Goal: Task Accomplishment & Management: Manage account settings

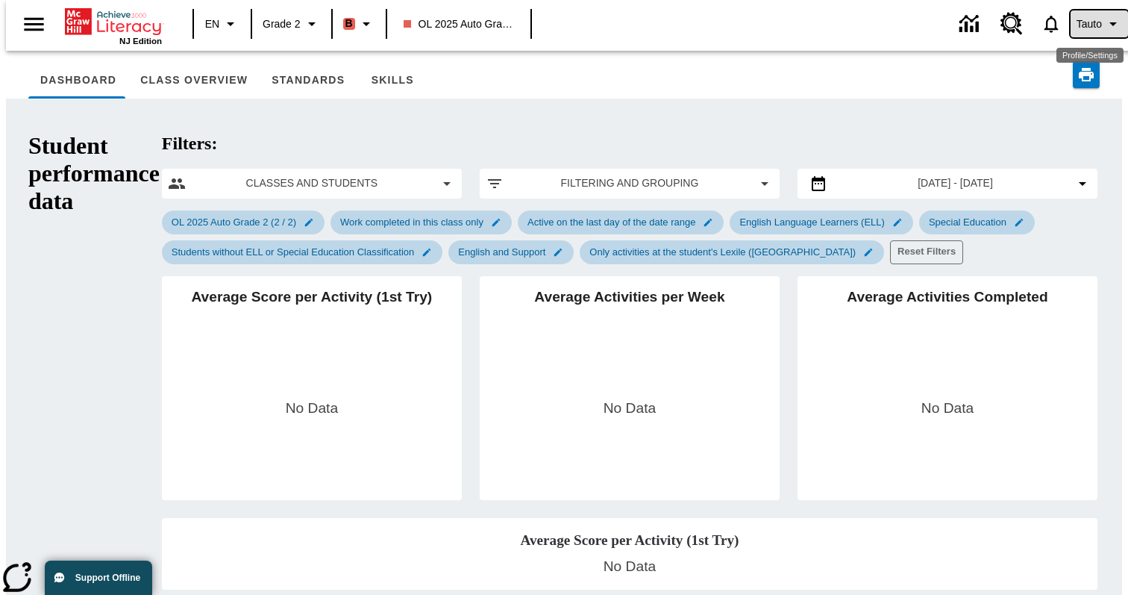
click at [1104, 21] on icon "Profile/Settings" at bounding box center [1113, 24] width 18 height 18
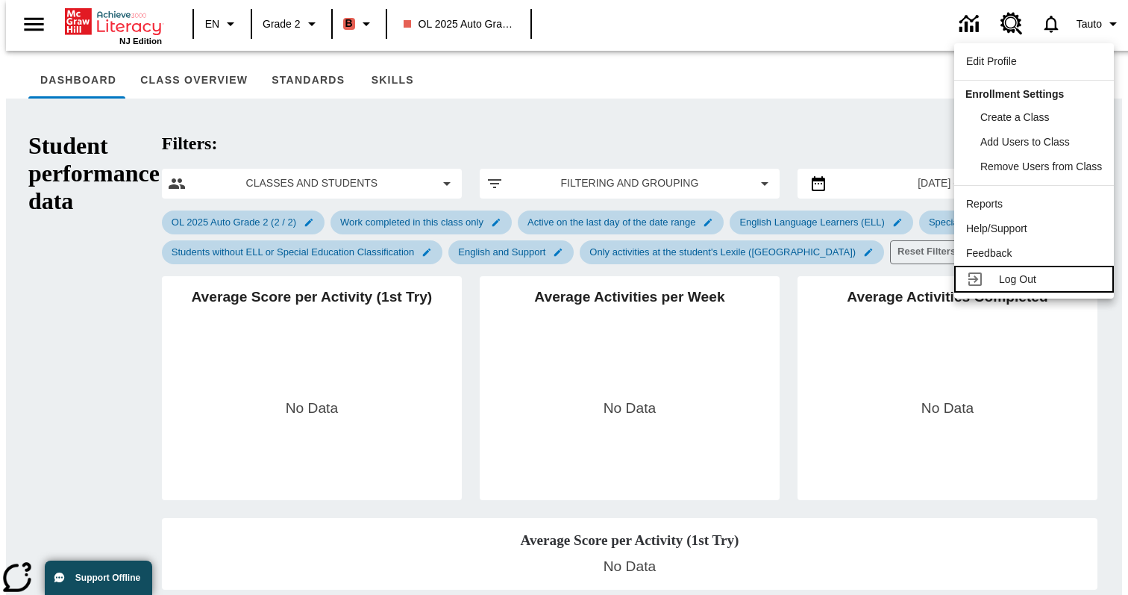
click at [971, 270] on icon at bounding box center [975, 279] width 18 height 18
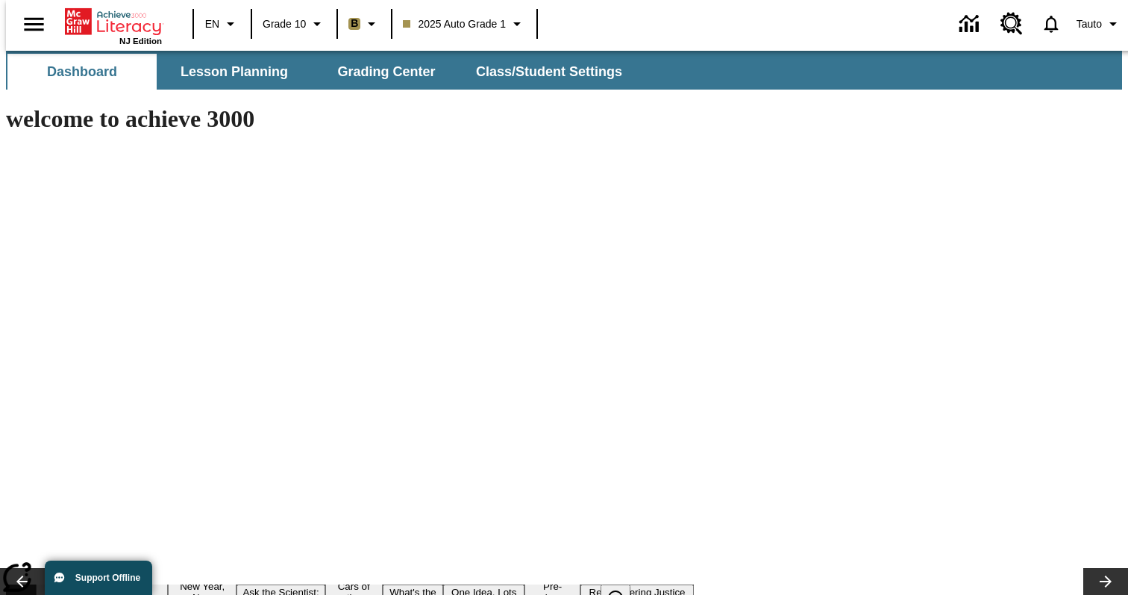
type input "-1"
click at [960, 24] on icon "Data Center" at bounding box center [971, 24] width 26 height 26
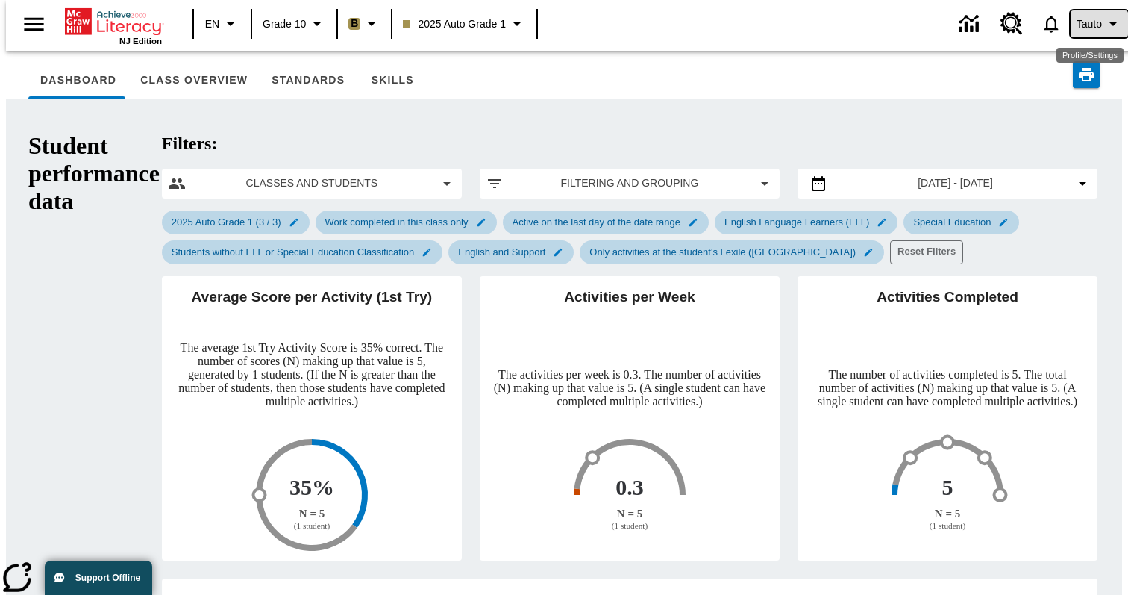
click at [1076, 25] on span "Tauto" at bounding box center [1088, 24] width 25 height 16
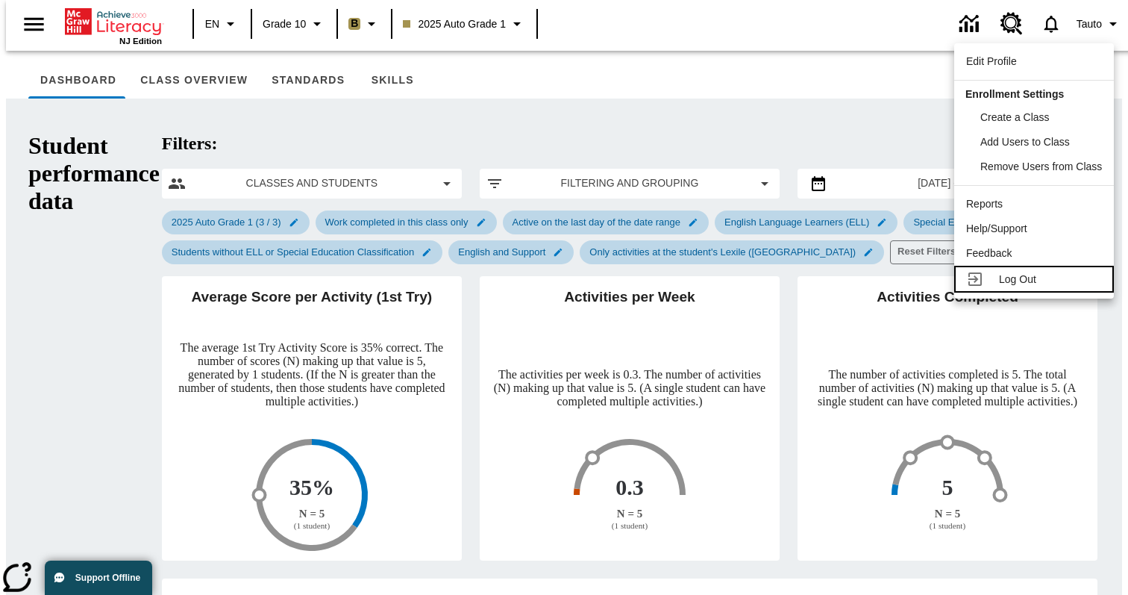
click at [1002, 275] on span "Log Out" at bounding box center [1017, 279] width 37 height 12
